Goal: Navigation & Orientation: Go to known website

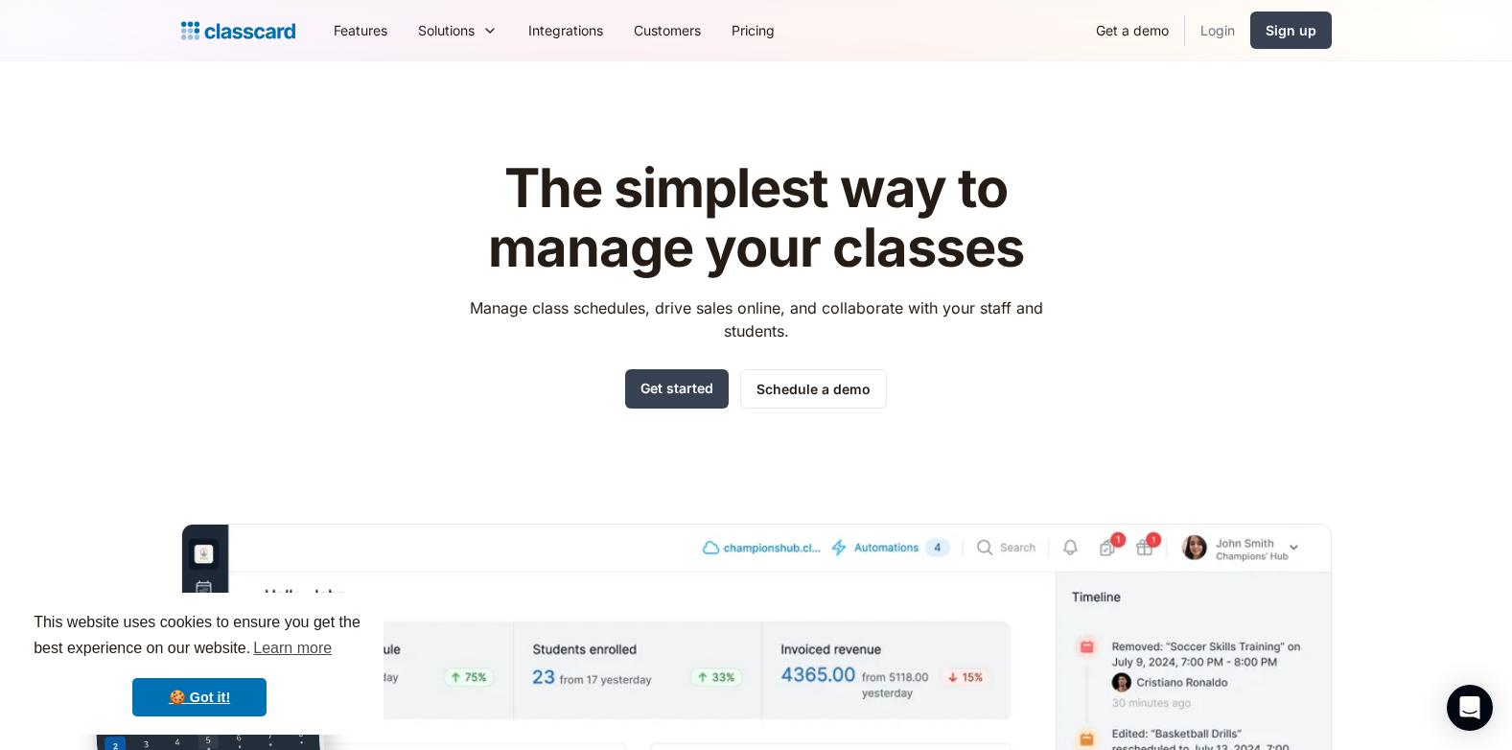
click at [1206, 30] on link "Login" at bounding box center [1217, 30] width 65 height 43
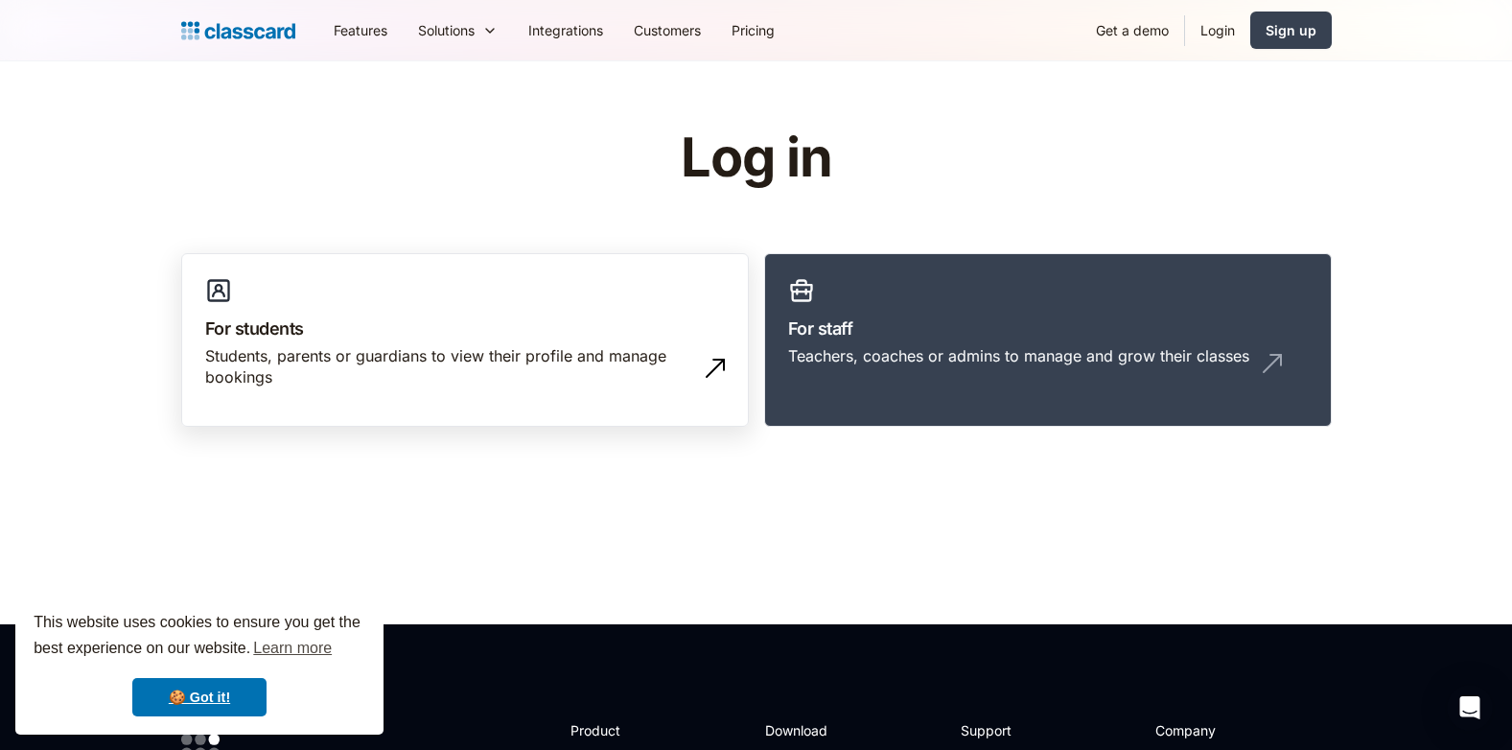
click at [551, 330] on h3 "For students" at bounding box center [465, 328] width 520 height 26
